Goal: Book appointment/travel/reservation

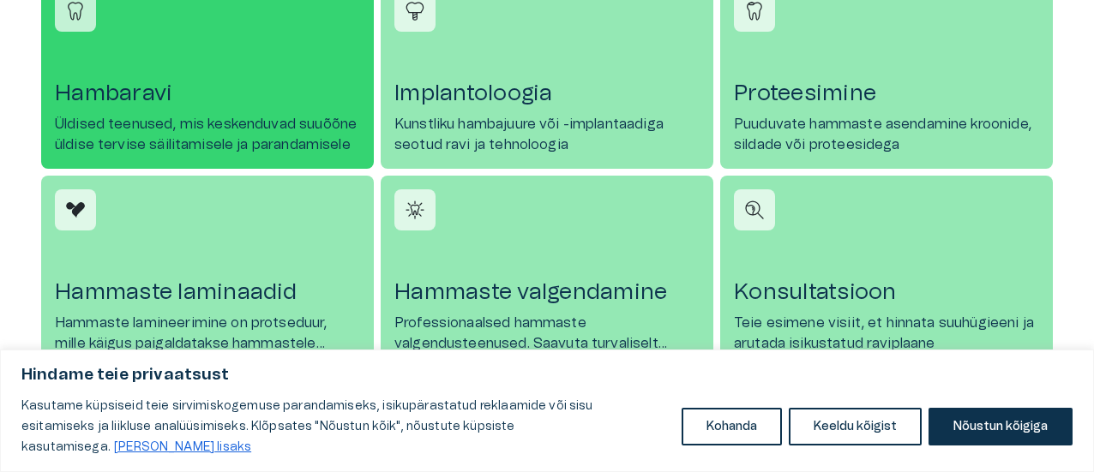
click at [228, 99] on h4 "Hambaravi" at bounding box center [207, 93] width 305 height 27
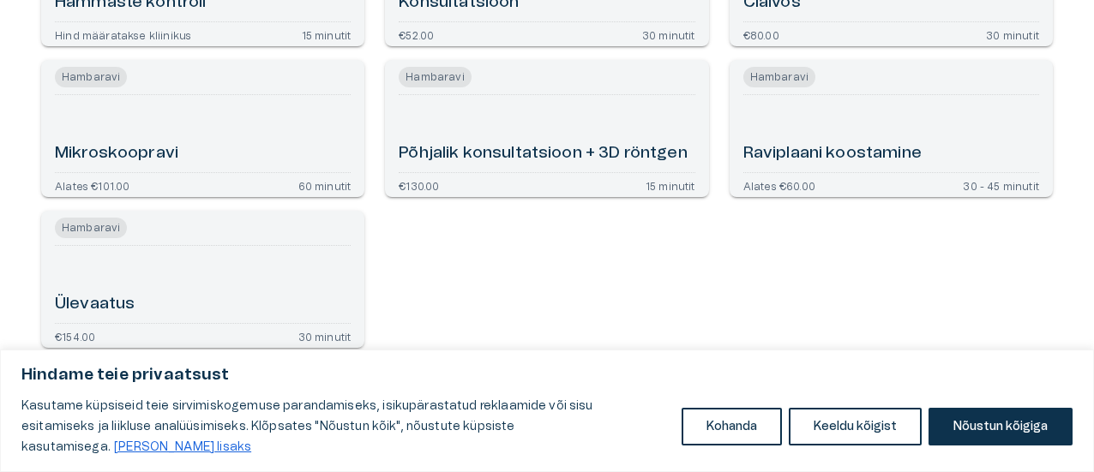
scroll to position [284, 0]
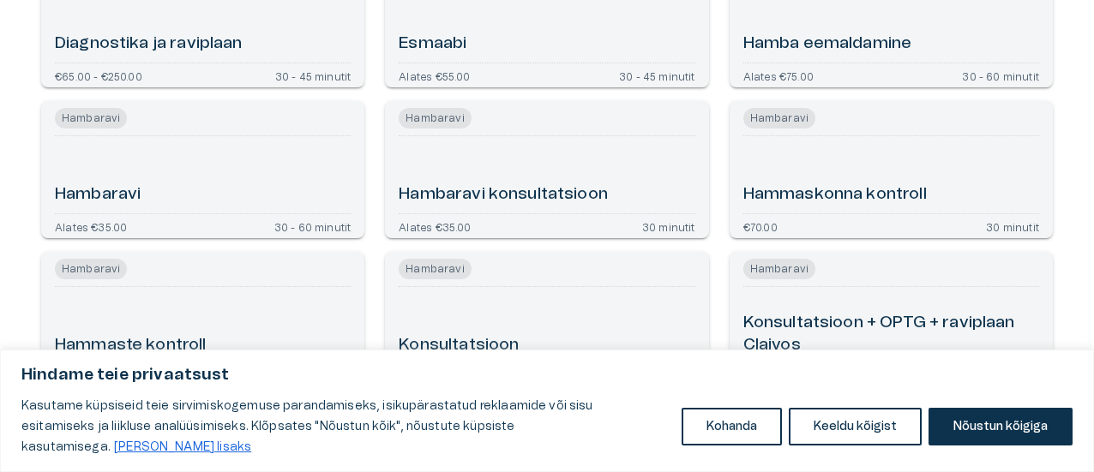
click at [96, 111] on span "Hambaravi" at bounding box center [91, 118] width 72 height 21
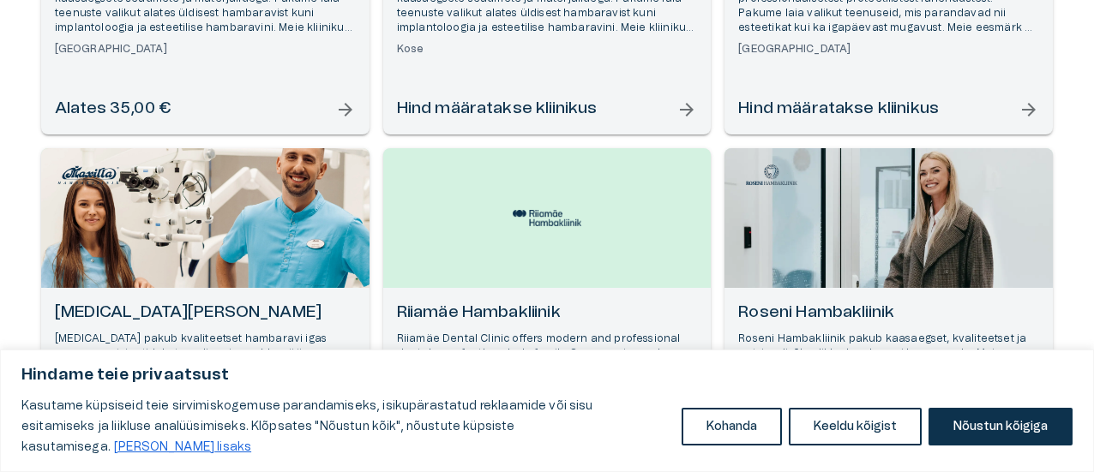
scroll to position [811, 0]
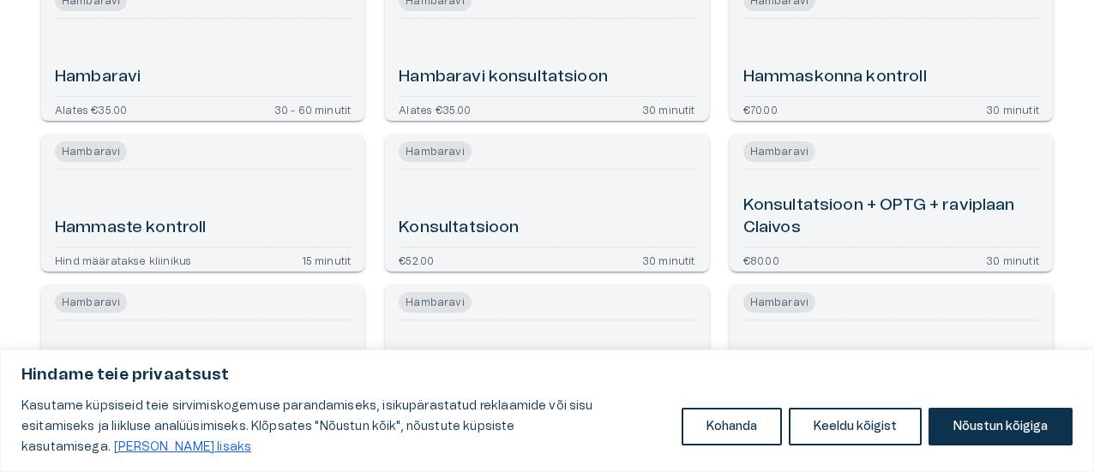
scroll to position [1029, 0]
